Goal: Check status: Check status

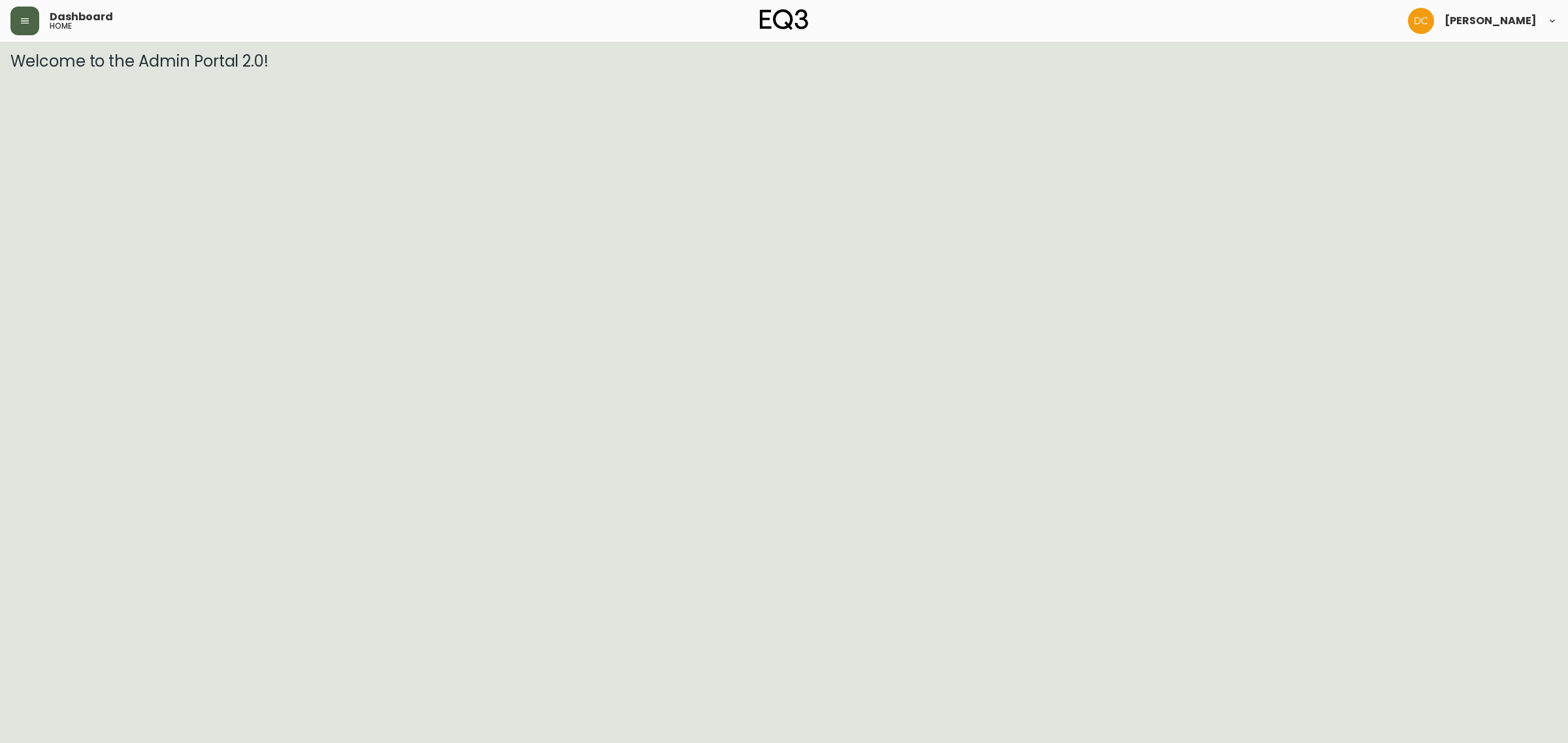
click at [34, 24] on button "button" at bounding box center [25, 21] width 29 height 29
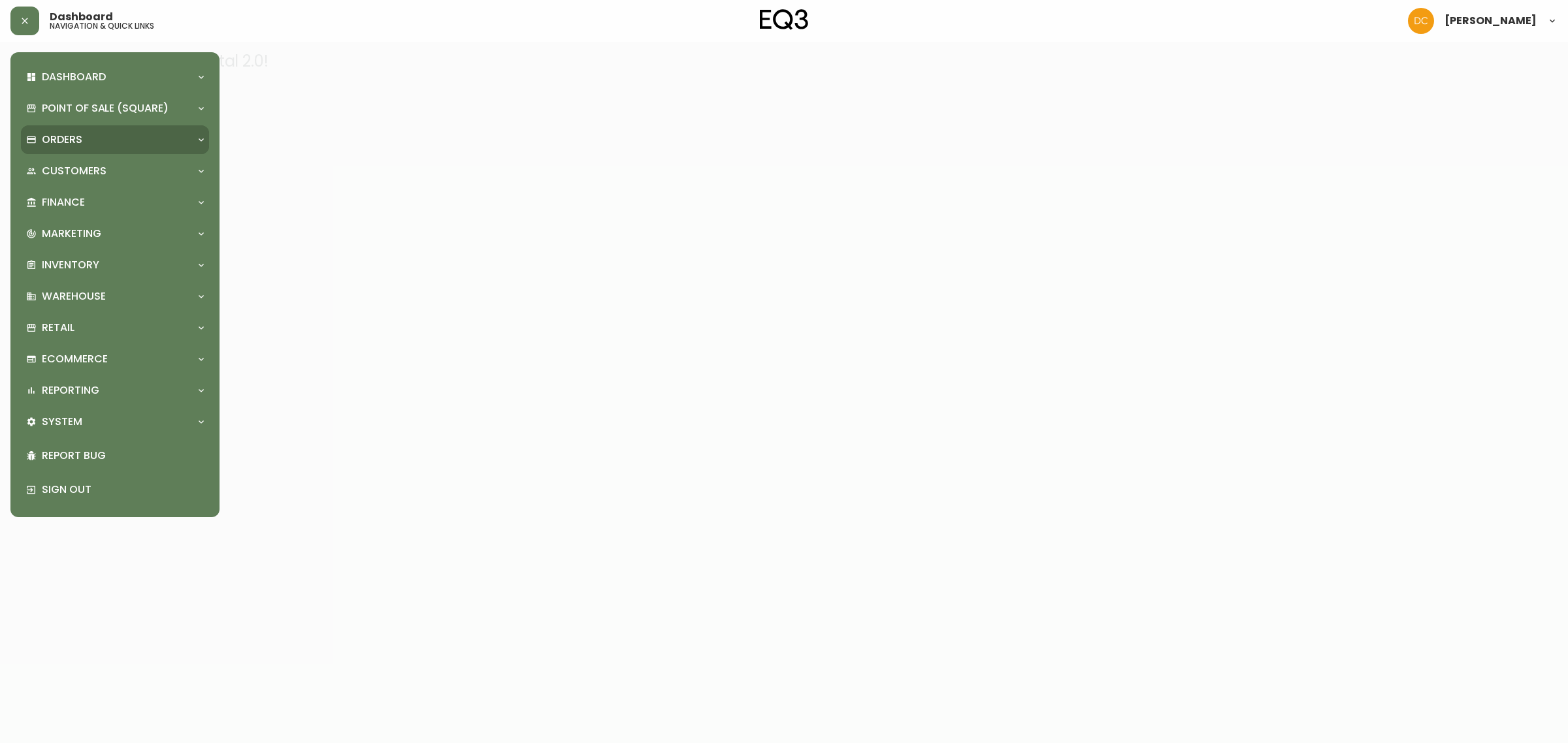
click at [119, 137] on div "Orders" at bounding box center [108, 140] width 164 height 14
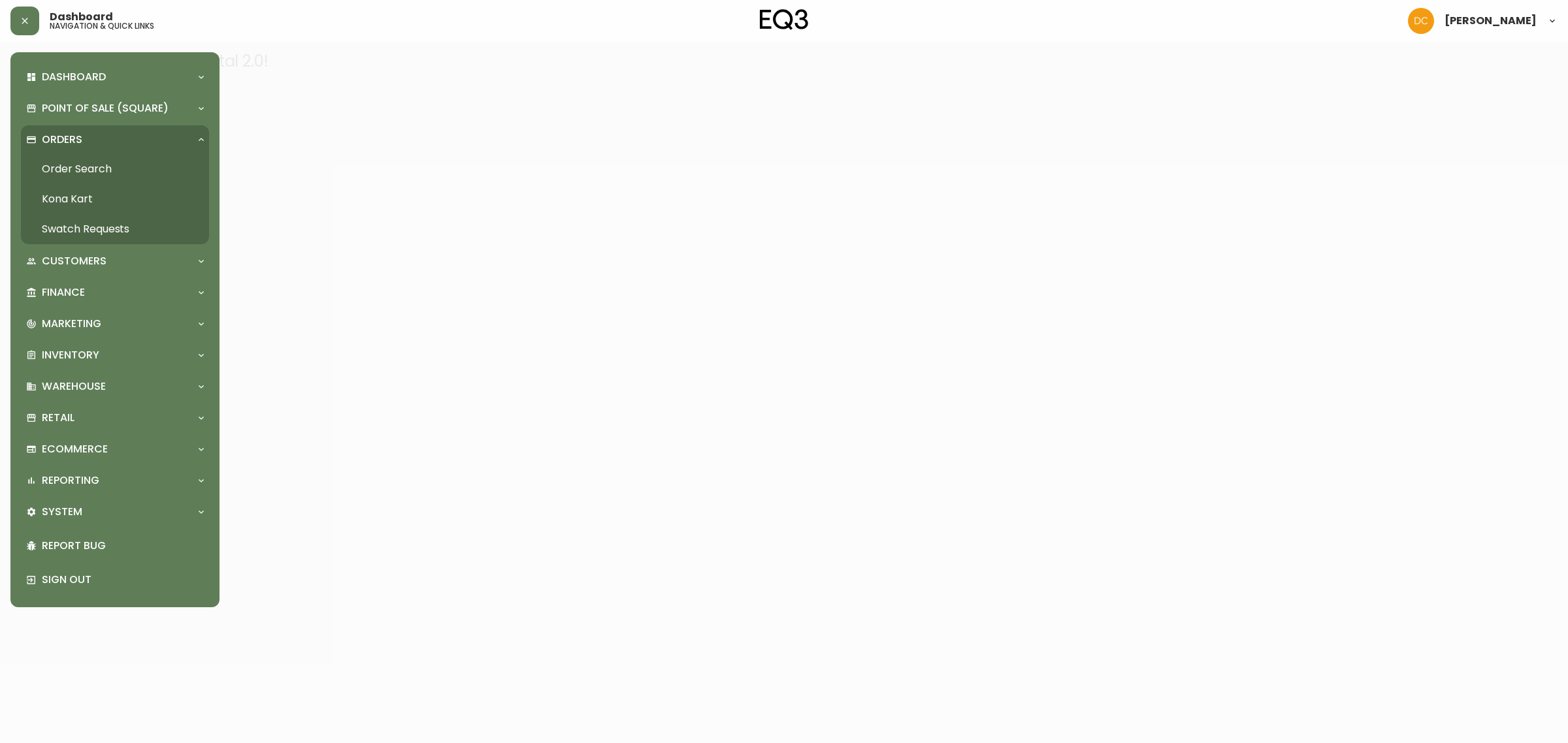
click at [85, 177] on link "Order Search" at bounding box center [115, 169] width 188 height 30
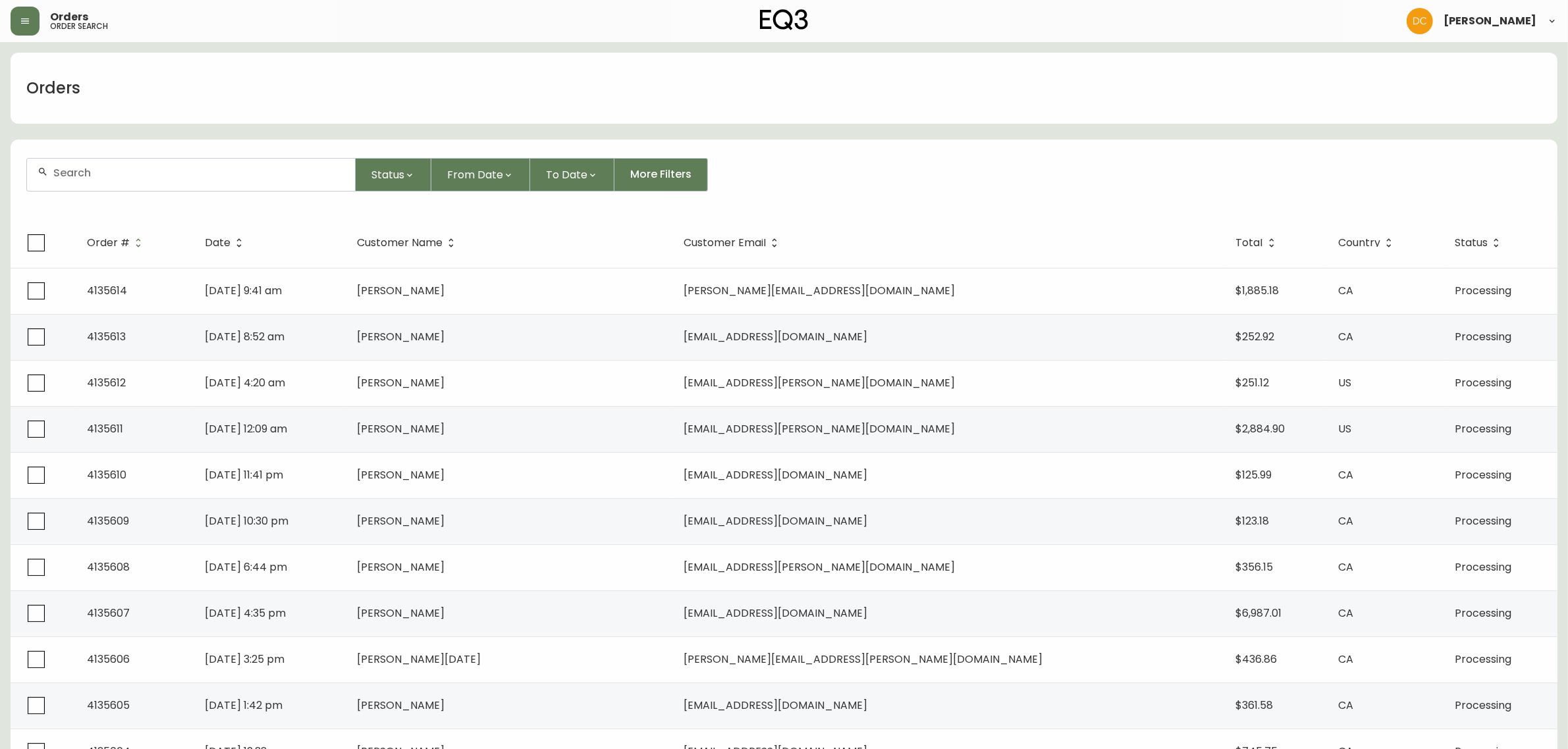
click at [271, 187] on div at bounding box center [190, 174] width 328 height 33
paste input "4135603"
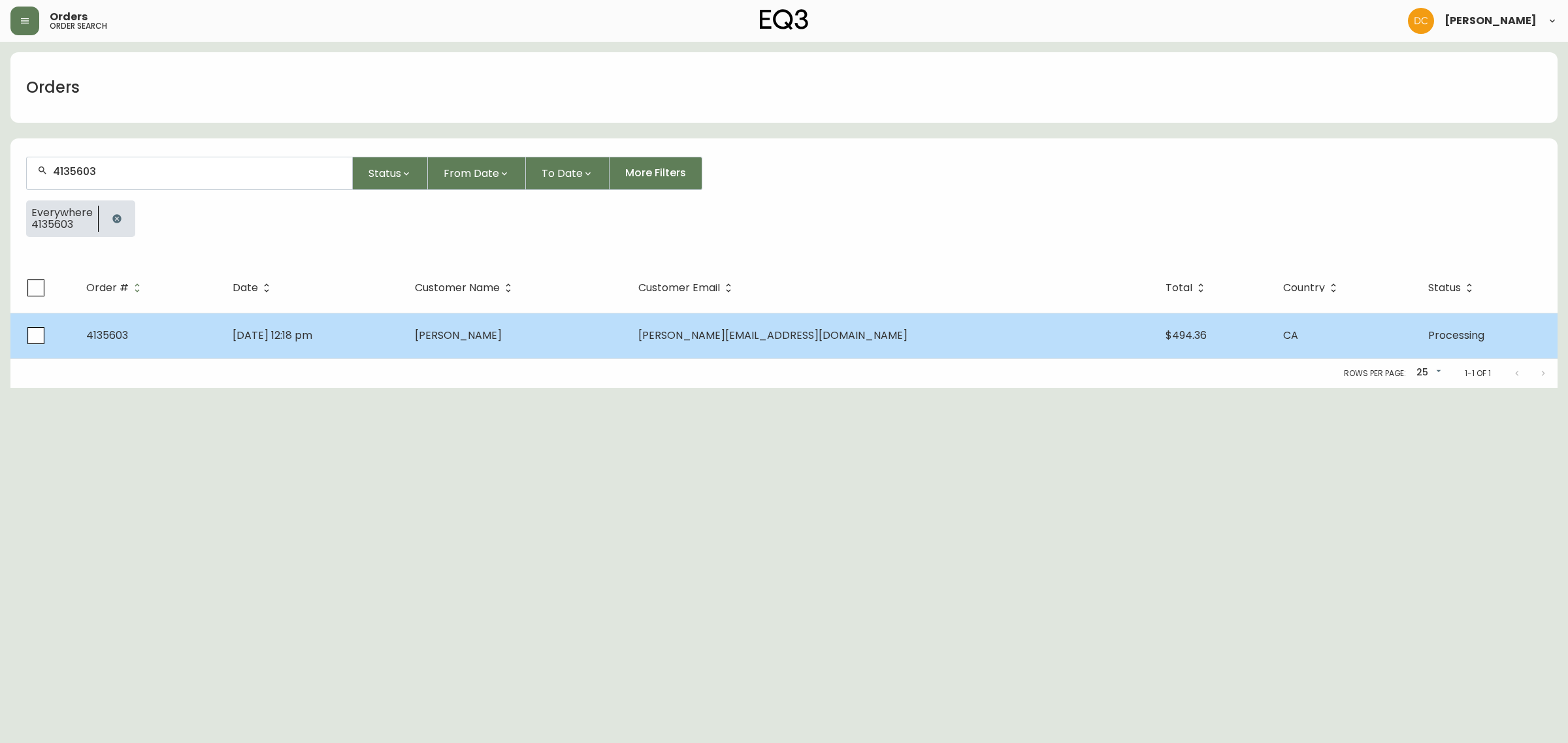
type input "4135603"
click at [312, 331] on span "[DATE] 12:18 pm" at bounding box center [272, 335] width 80 height 15
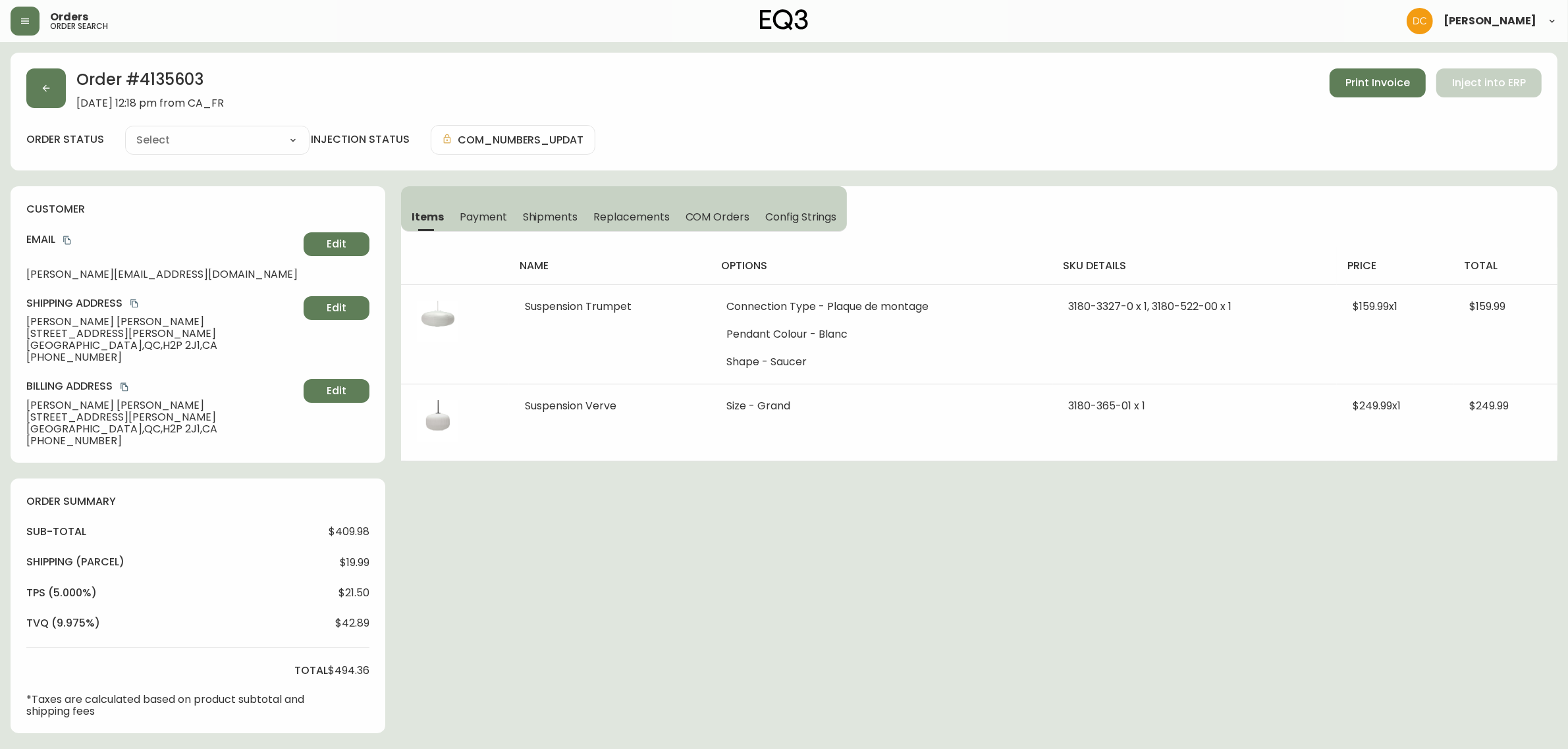
type input "Processing"
select select "PROCESSING"
